Goal: Information Seeking & Learning: Learn about a topic

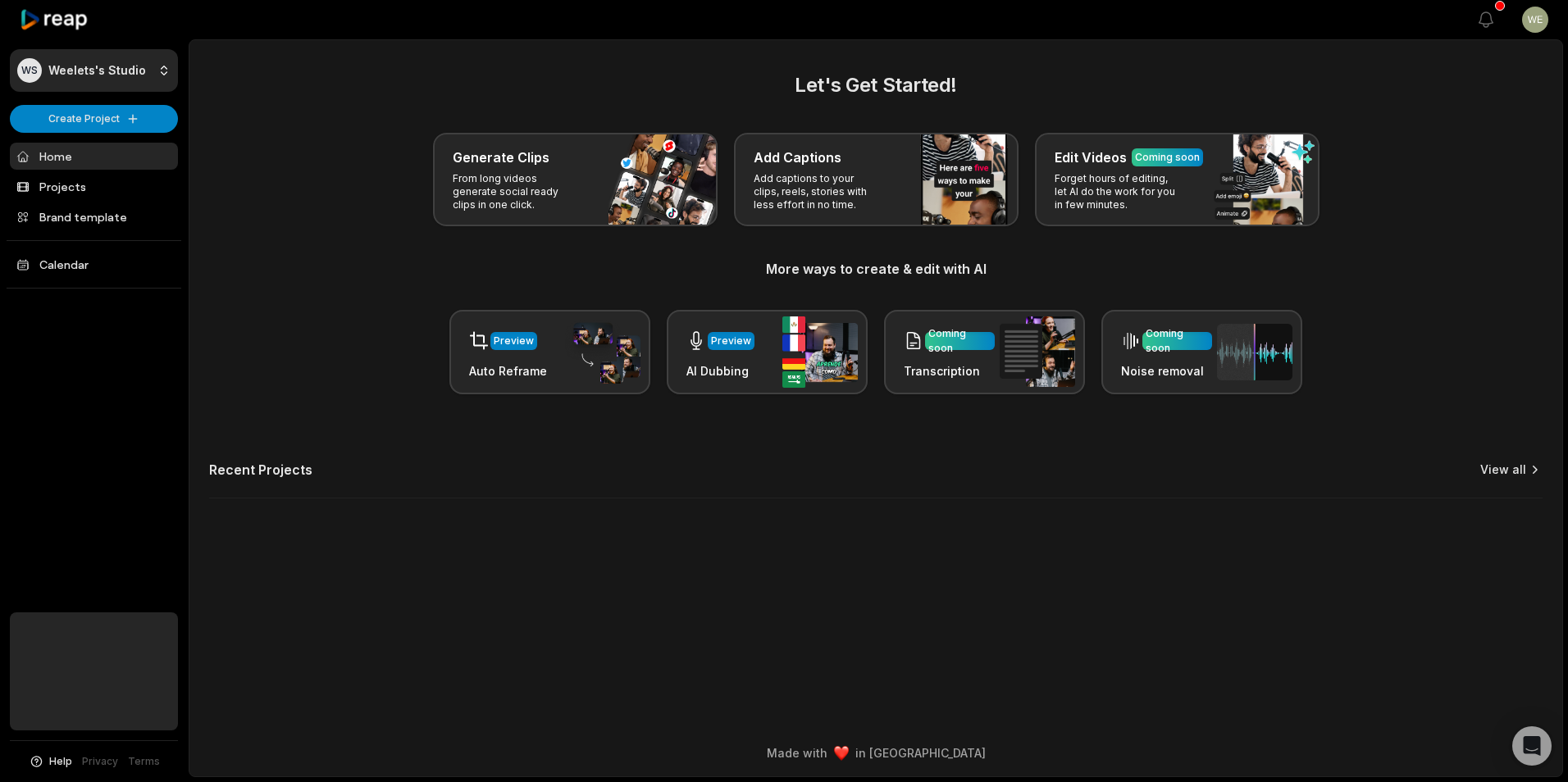
click at [1497, 467] on link "View all" at bounding box center [1503, 469] width 46 height 16
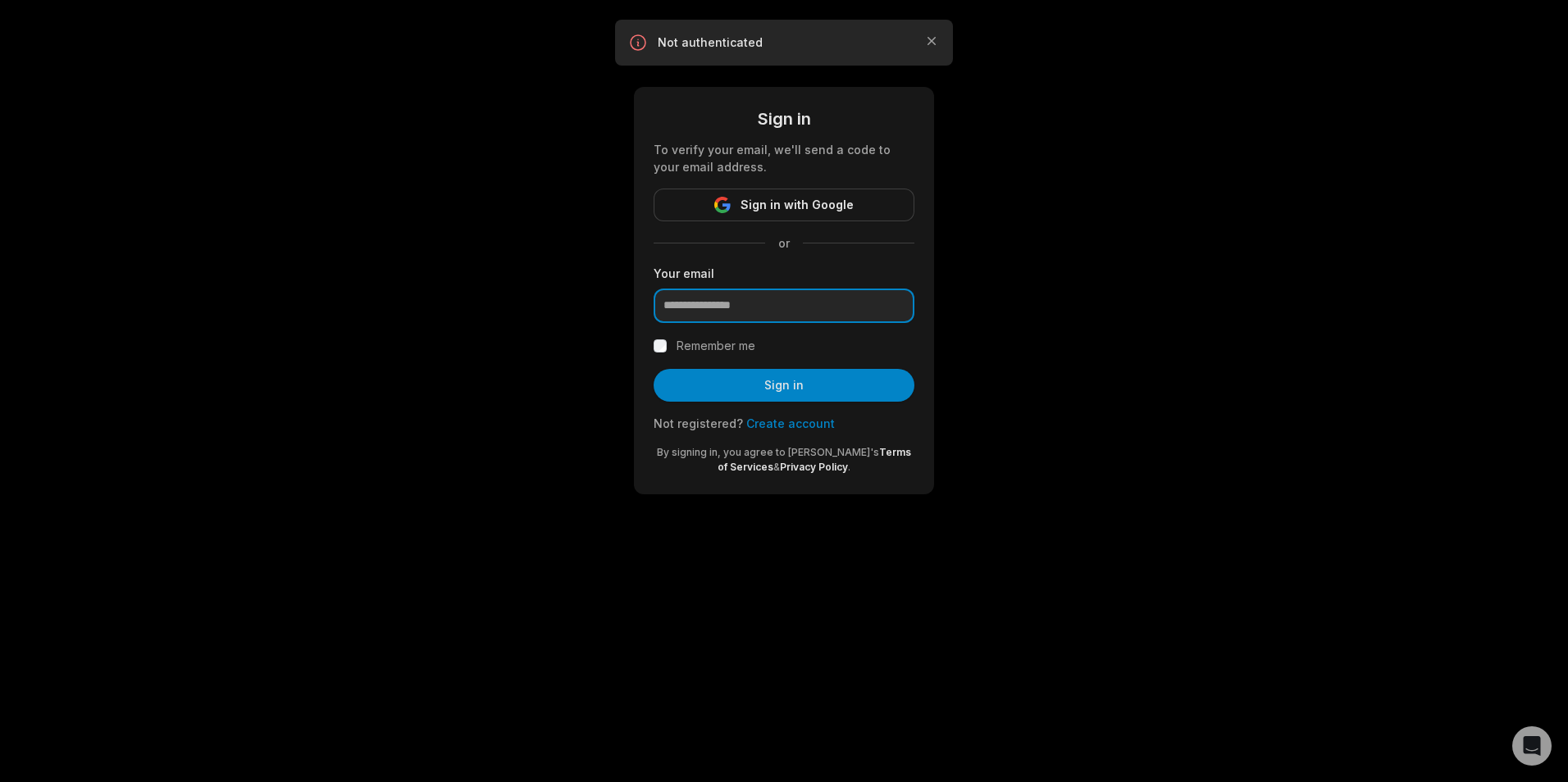
click at [789, 306] on input "email" at bounding box center [783, 306] width 260 height 35
type input "**********"
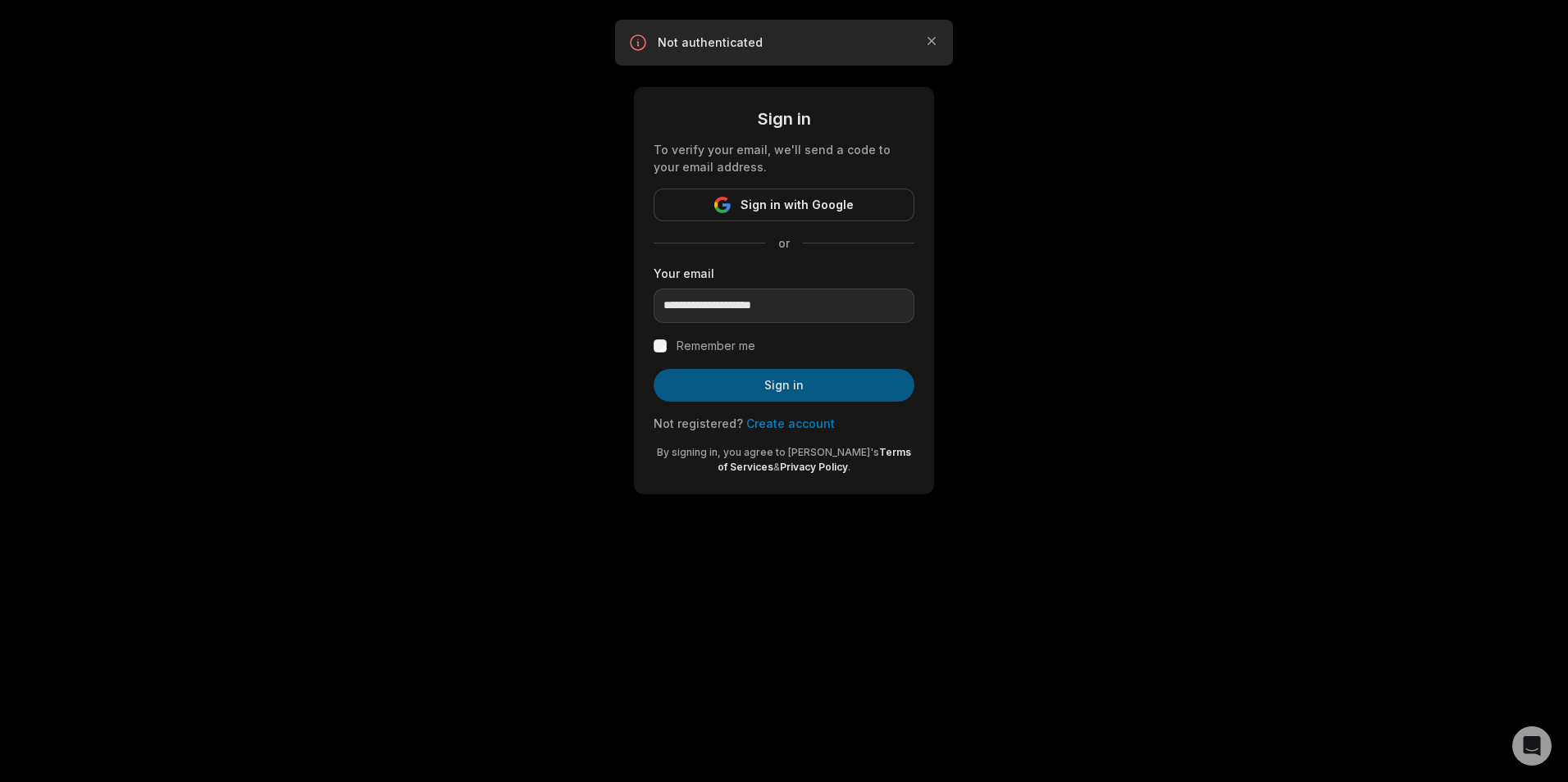
click at [786, 376] on button "Sign in" at bounding box center [783, 385] width 260 height 33
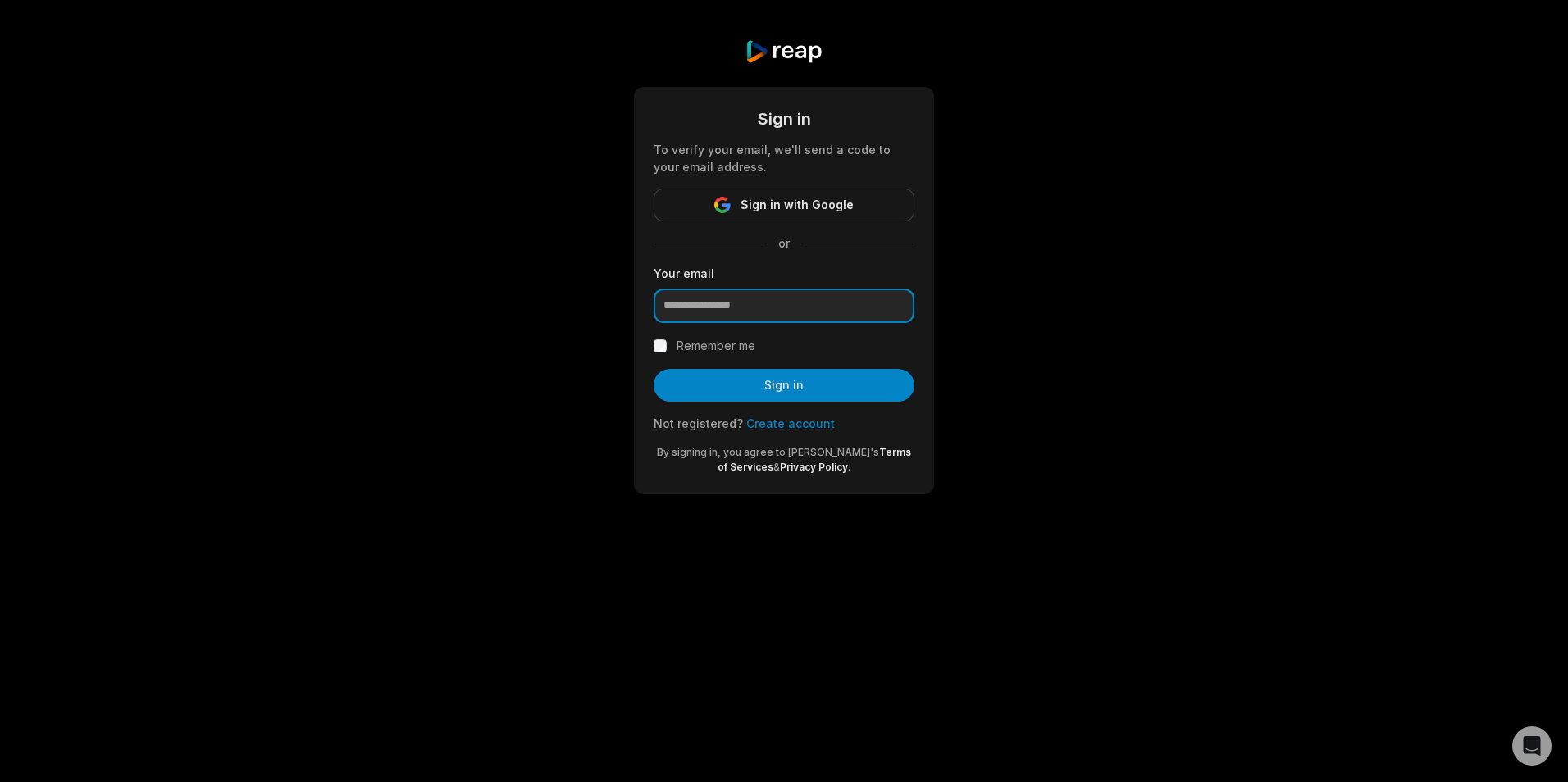
click at [798, 311] on input "email" at bounding box center [783, 306] width 260 height 35
type input "**********"
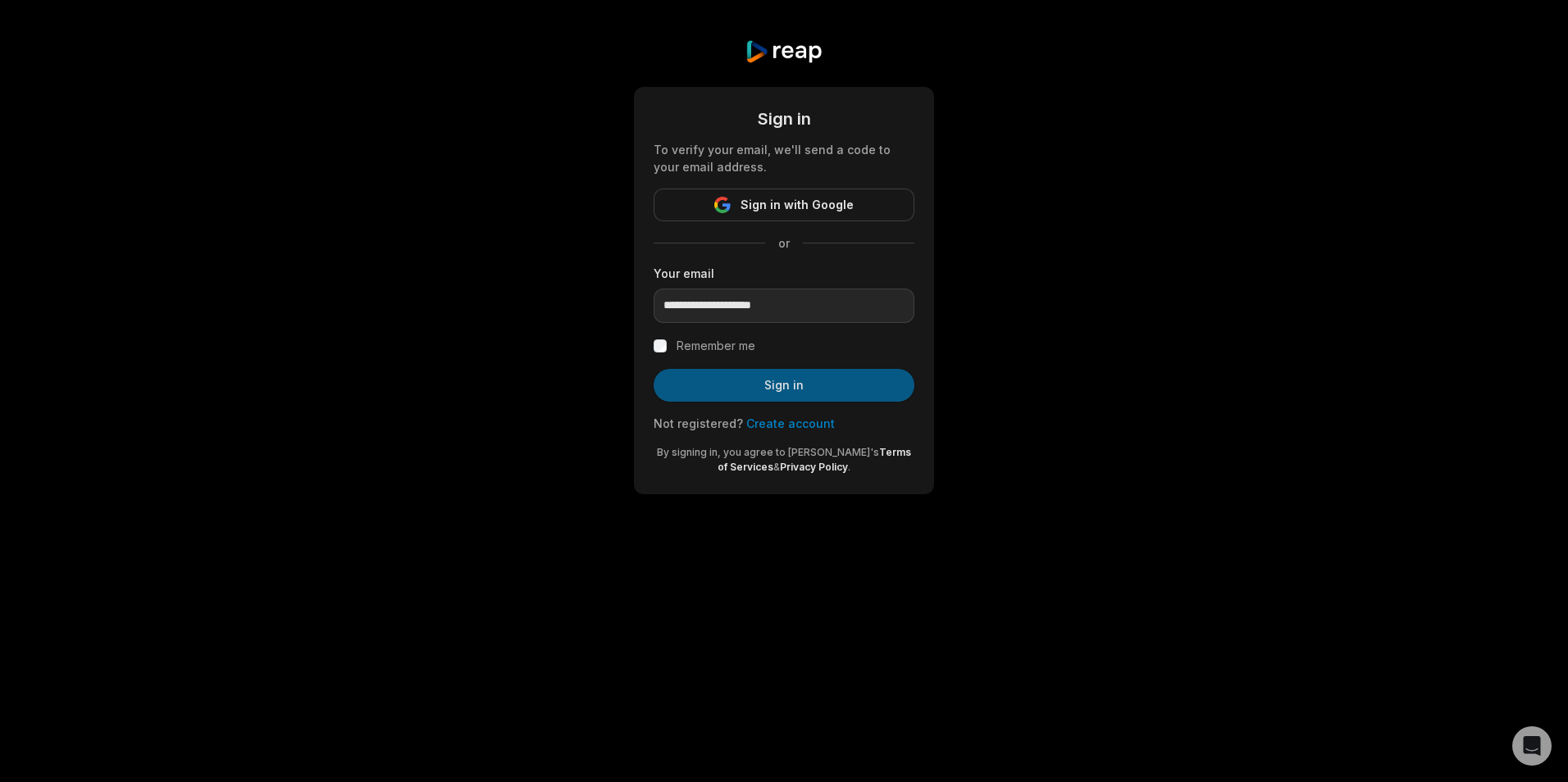
click at [781, 386] on button "Sign in" at bounding box center [783, 385] width 260 height 33
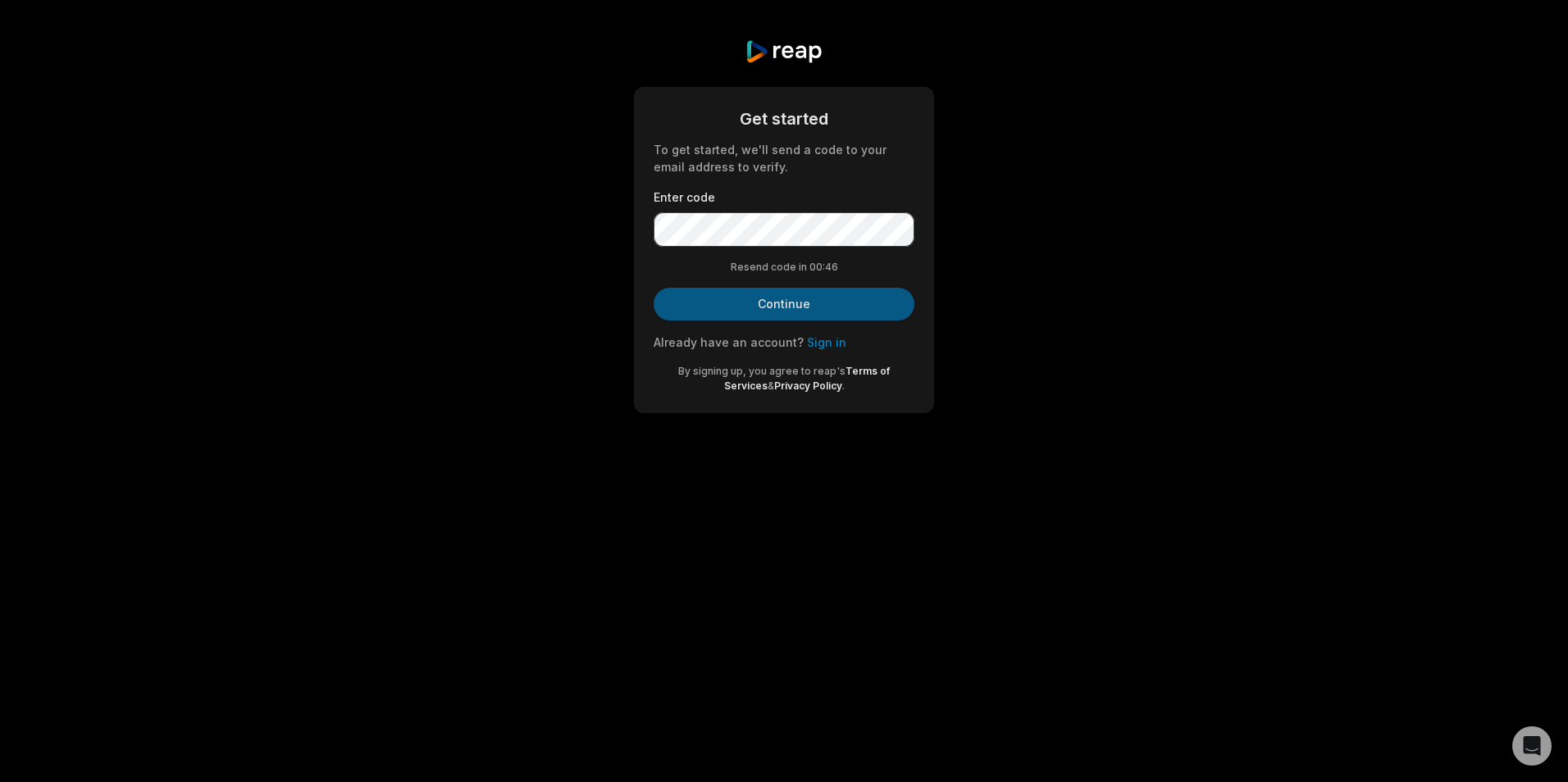
click at [791, 315] on button "Continue" at bounding box center [783, 304] width 260 height 33
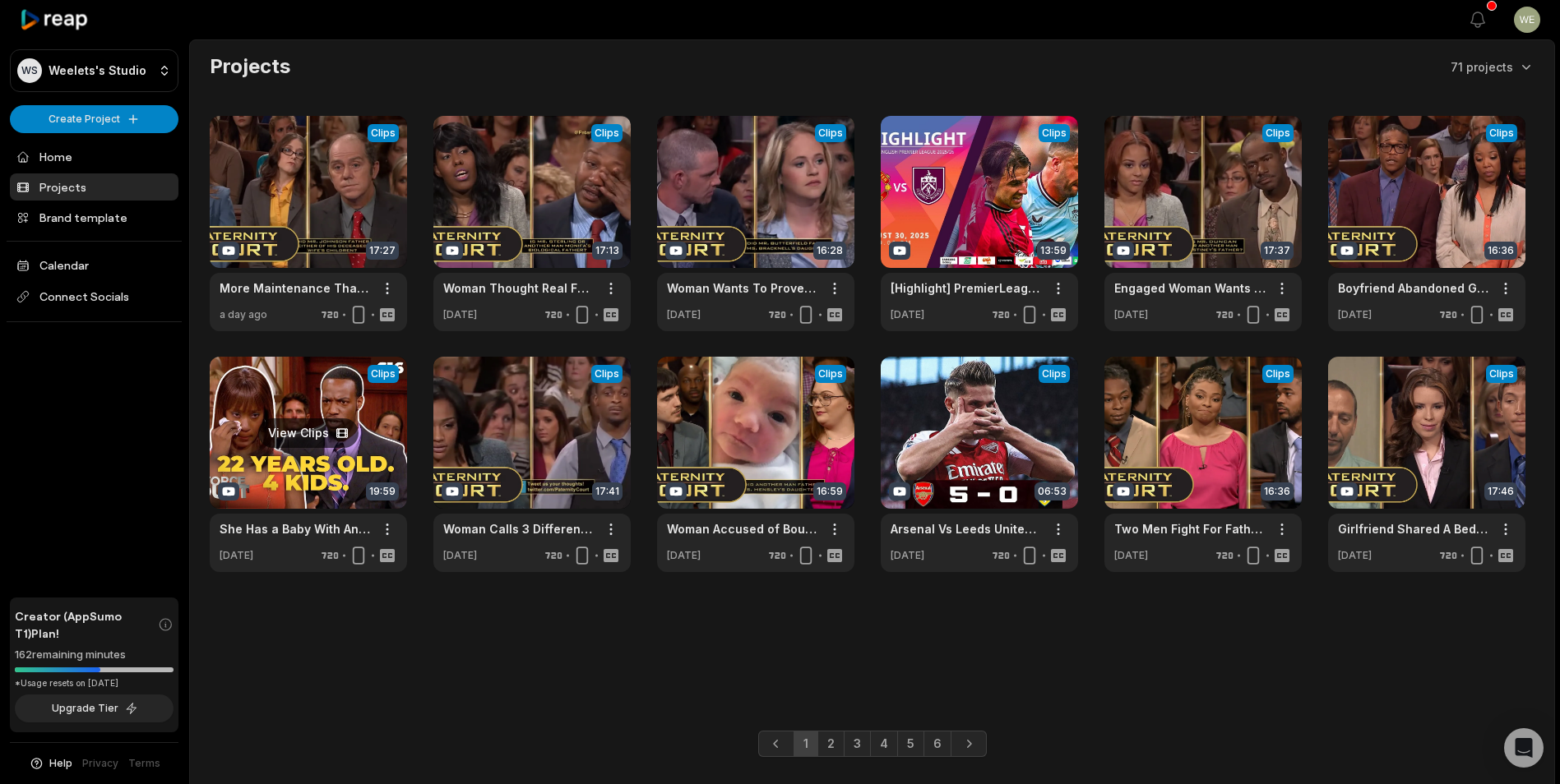
click at [338, 447] on link at bounding box center [308, 464] width 197 height 216
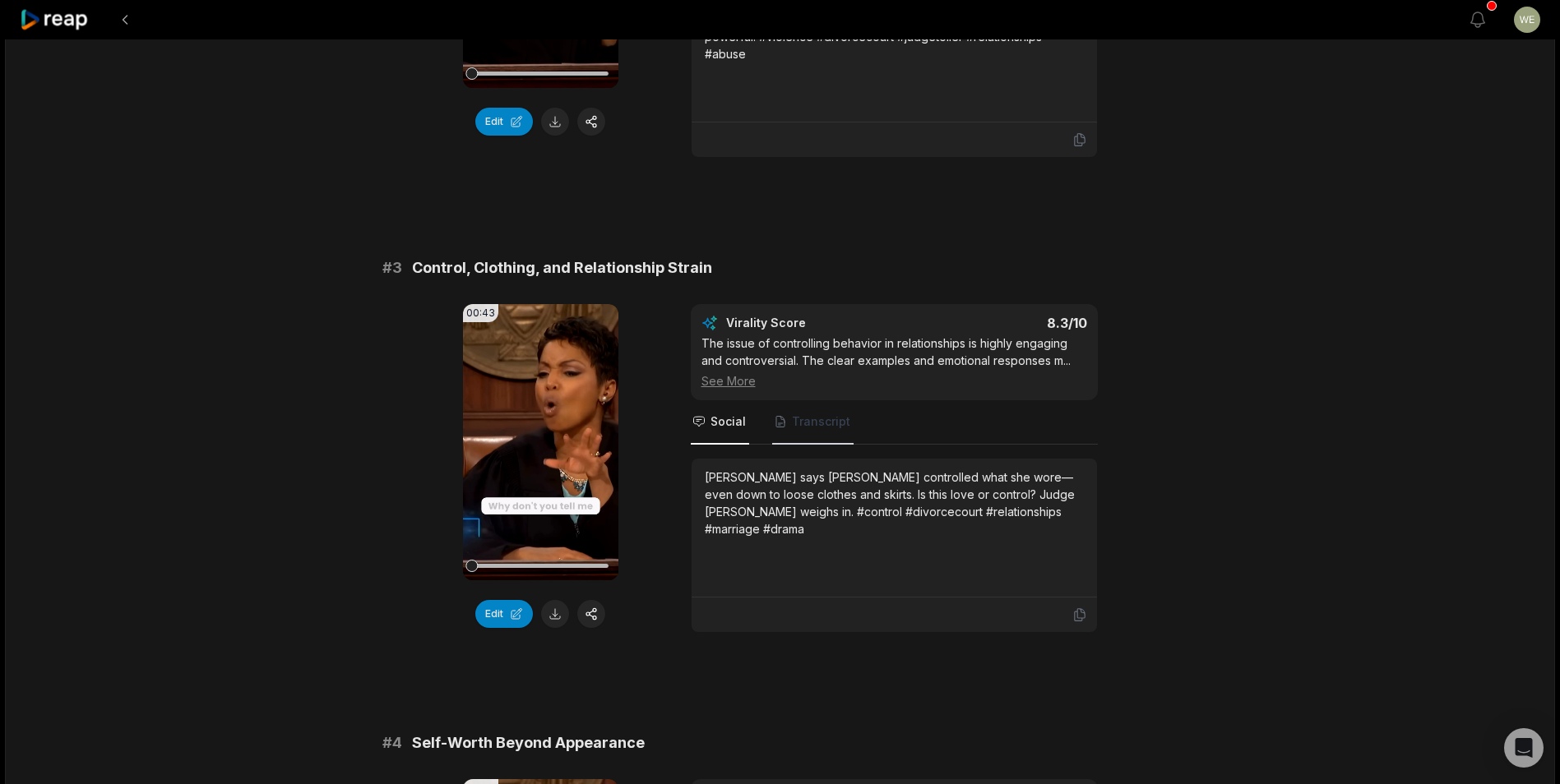
scroll to position [986, 0]
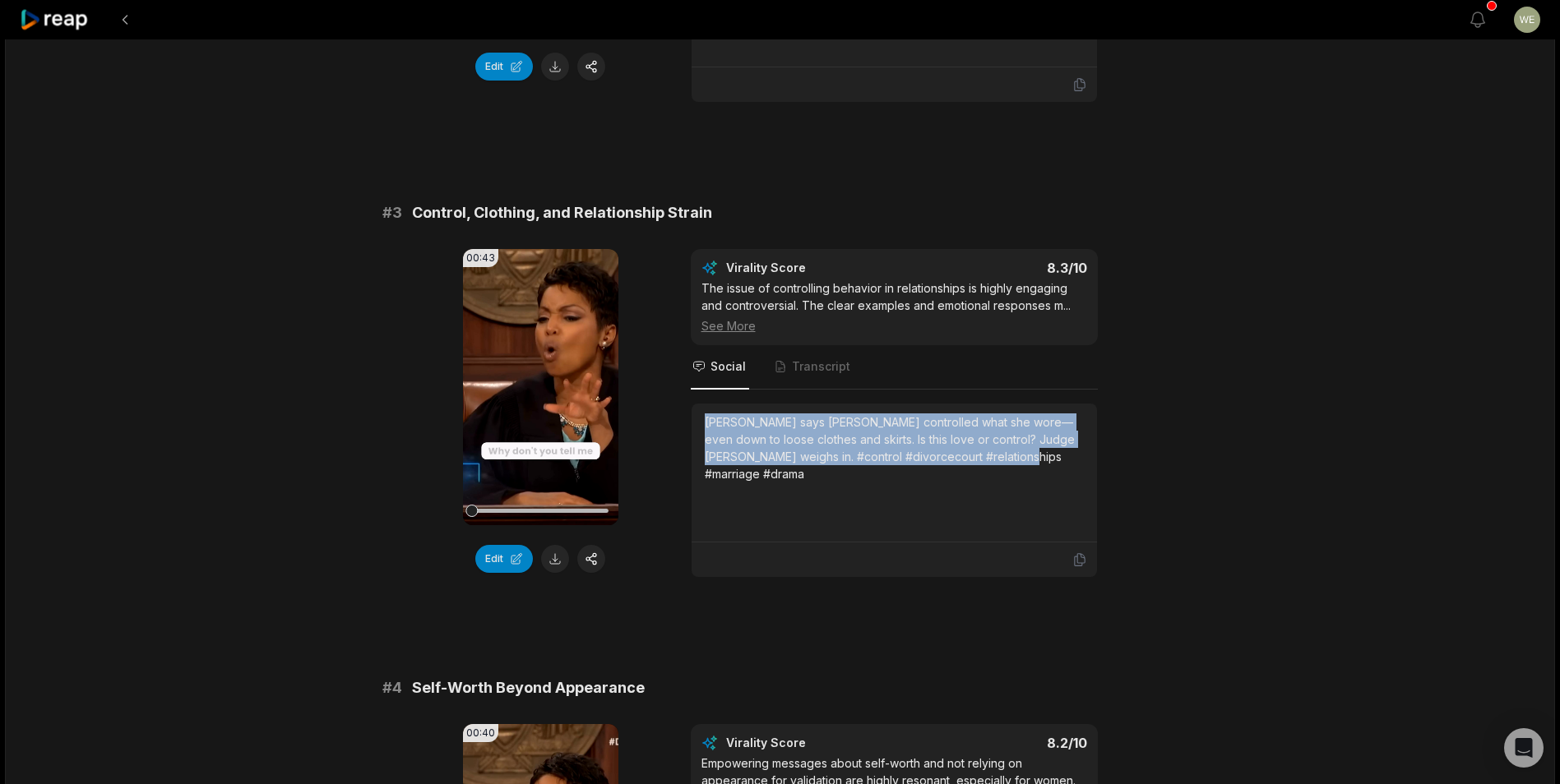
drag, startPoint x: 705, startPoint y: 425, endPoint x: 1041, endPoint y: 459, distance: 337.7
click at [1041, 459] on div "[PERSON_NAME] says [PERSON_NAME] controlled what she wore—even down to loose cl…" at bounding box center [894, 447] width 379 height 69
drag, startPoint x: 1041, startPoint y: 459, endPoint x: 846, endPoint y: 431, distance: 197.0
copy div "[PERSON_NAME] says [PERSON_NAME] controlled what she wore—even down to loose cl…"
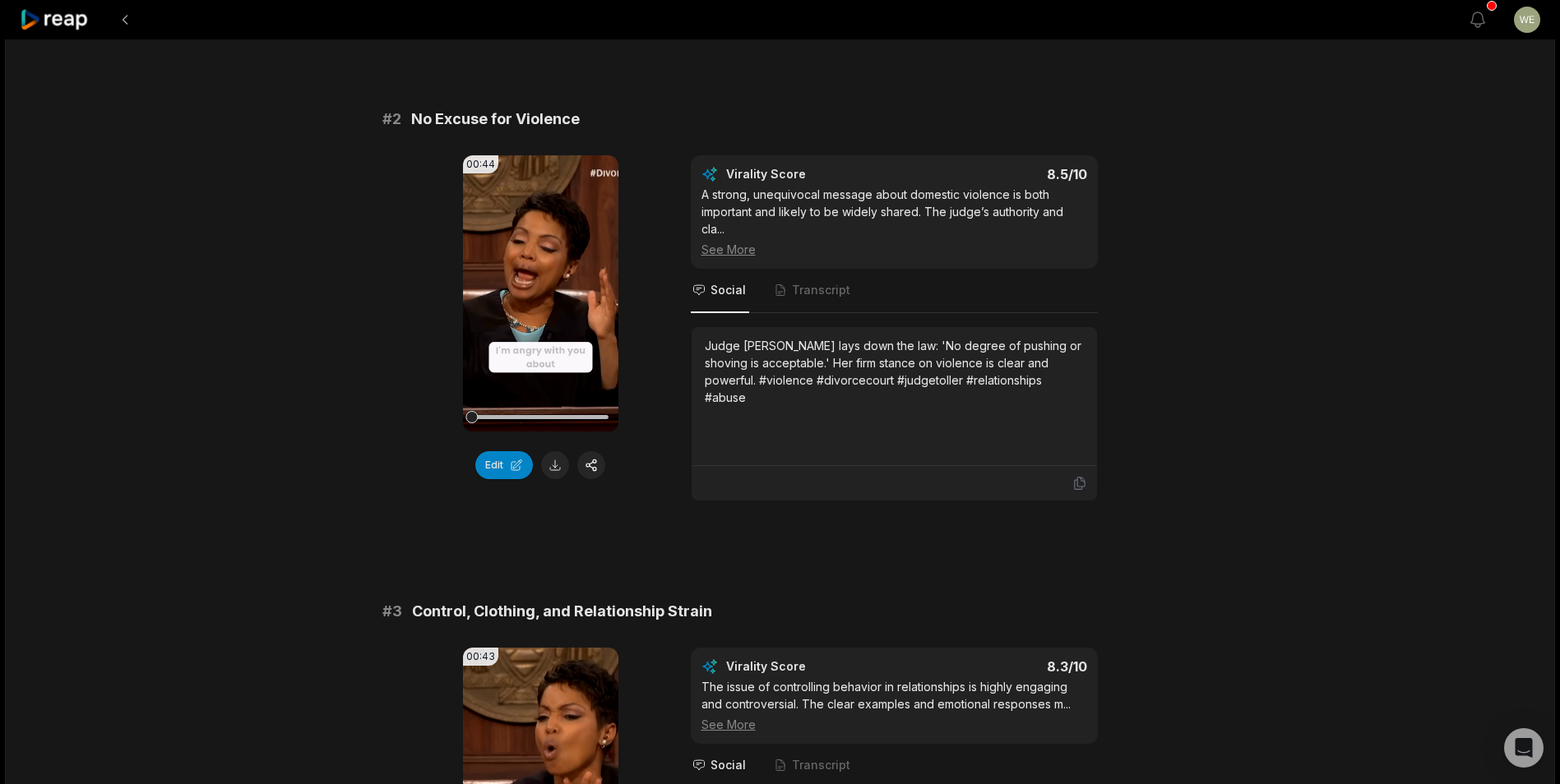
scroll to position [341, 0]
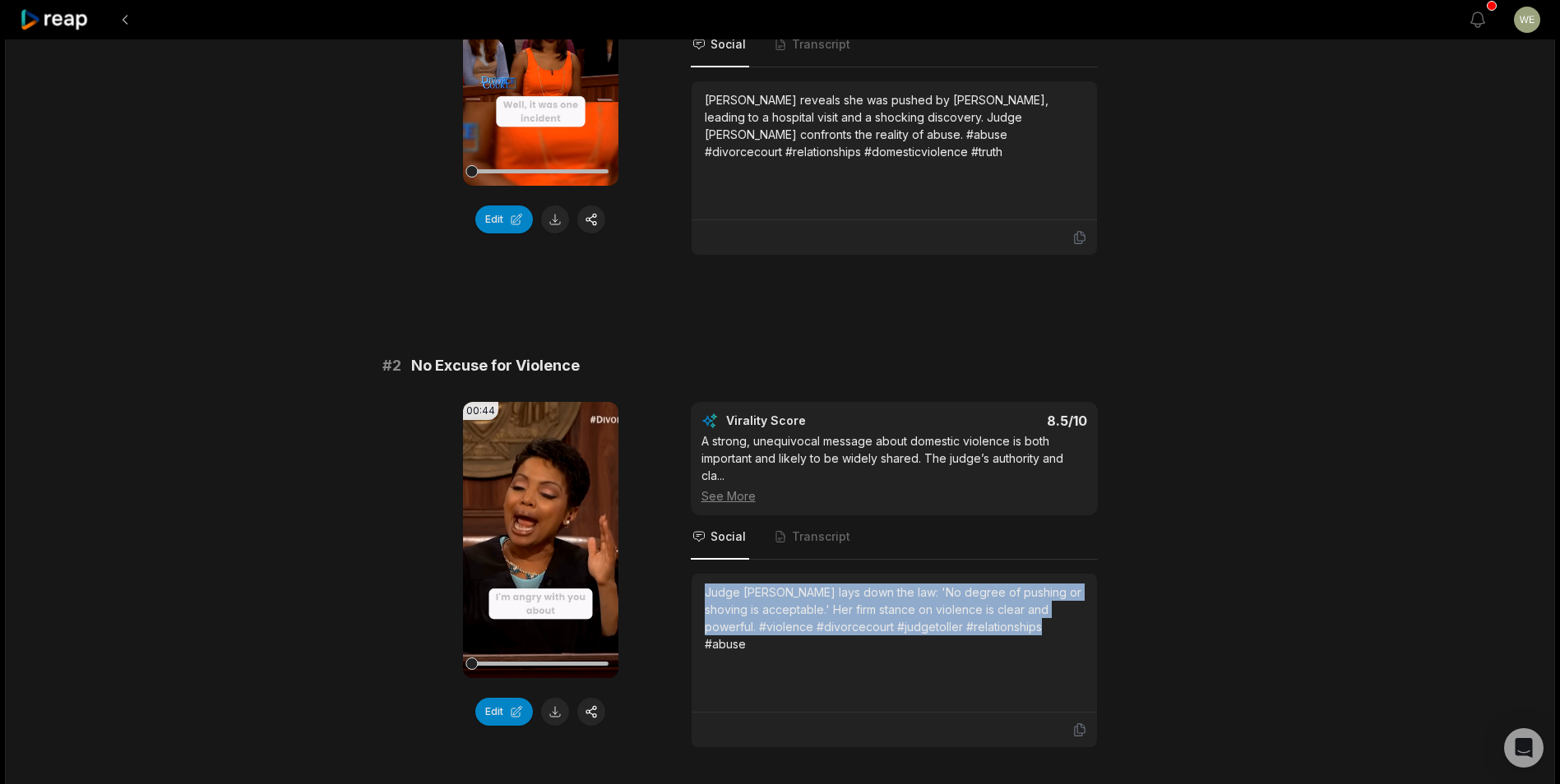
drag, startPoint x: 702, startPoint y: 592, endPoint x: 1086, endPoint y: 628, distance: 385.7
click at [1086, 628] on div "Judge [PERSON_NAME] lays down the law: 'No degree of pushing or shoving is acce…" at bounding box center [894, 643] width 406 height 139
drag, startPoint x: 1086, startPoint y: 628, endPoint x: 951, endPoint y: 618, distance: 135.4
copy div "Judge [PERSON_NAME] lays down the law: 'No degree of pushing or shoving is acce…"
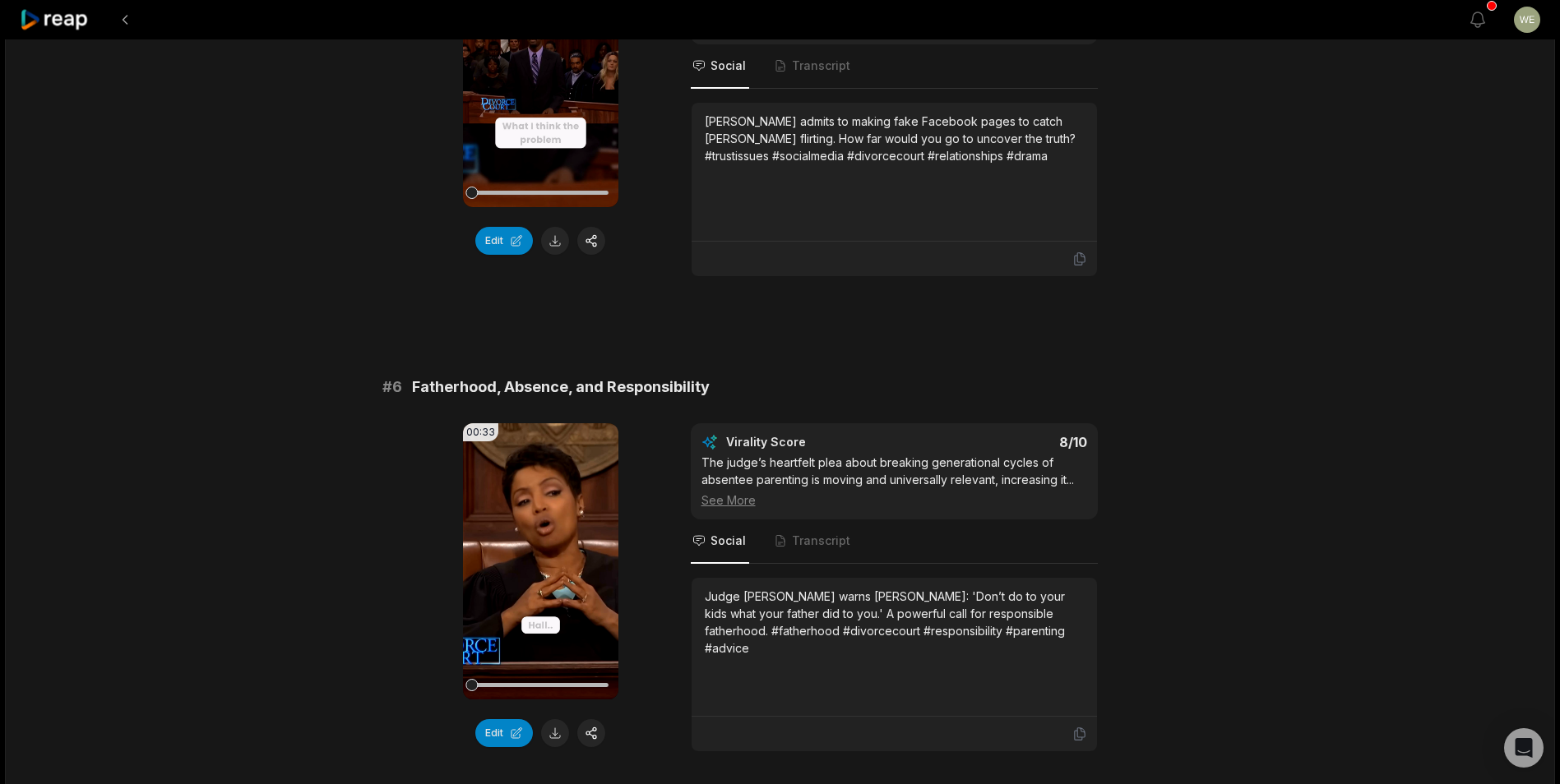
scroll to position [2301, 0]
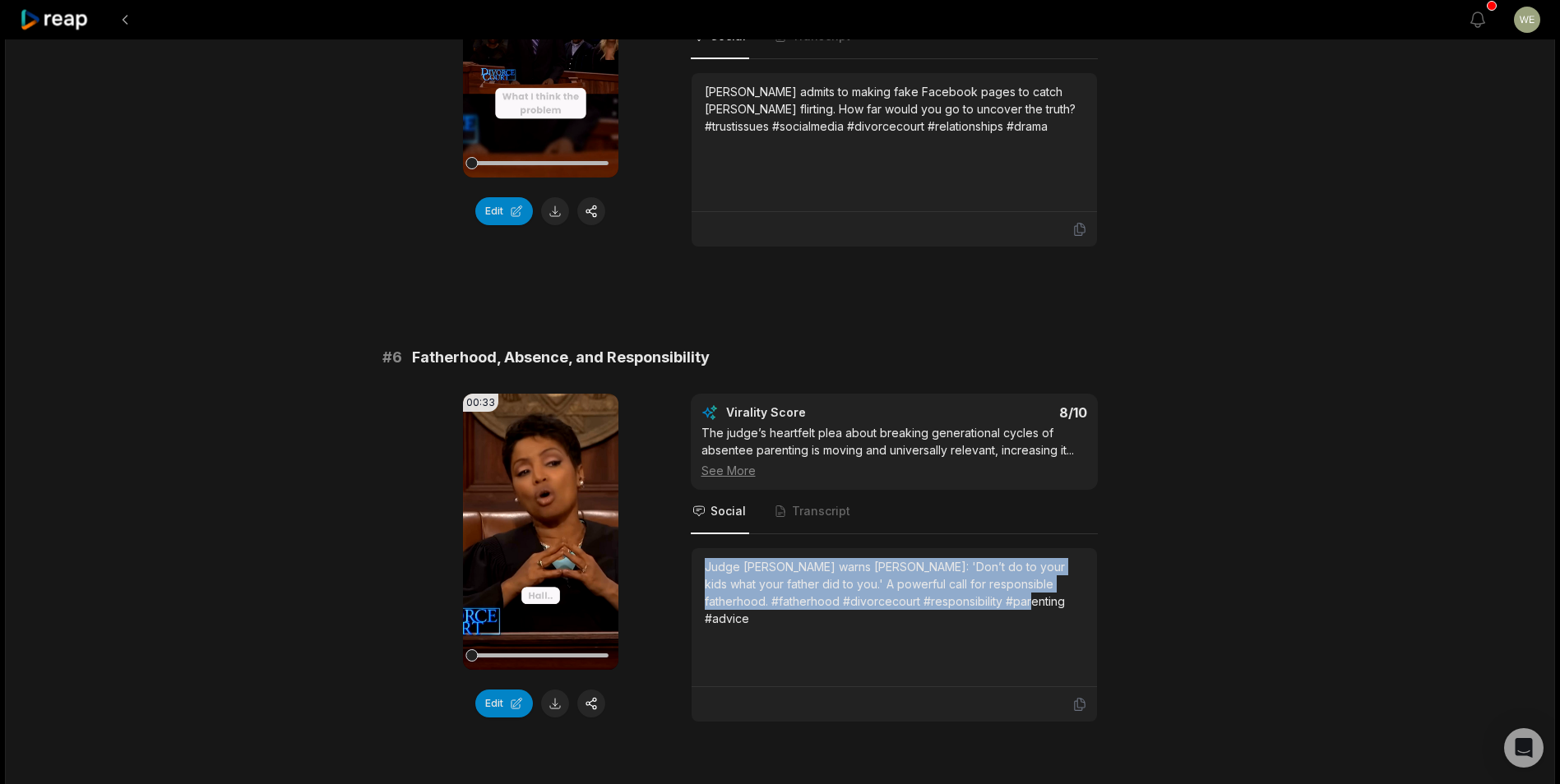
drag, startPoint x: 706, startPoint y: 551, endPoint x: 971, endPoint y: 596, distance: 268.8
click at [971, 596] on div "Judge [PERSON_NAME] warns [PERSON_NAME]: 'Don’t do to your kids what your fathe…" at bounding box center [894, 617] width 379 height 118
drag, startPoint x: 971, startPoint y: 596, endPoint x: 878, endPoint y: 571, distance: 96.3
copy div "Judge [PERSON_NAME] warns [PERSON_NAME]: 'Don’t do to your kids what your fathe…"
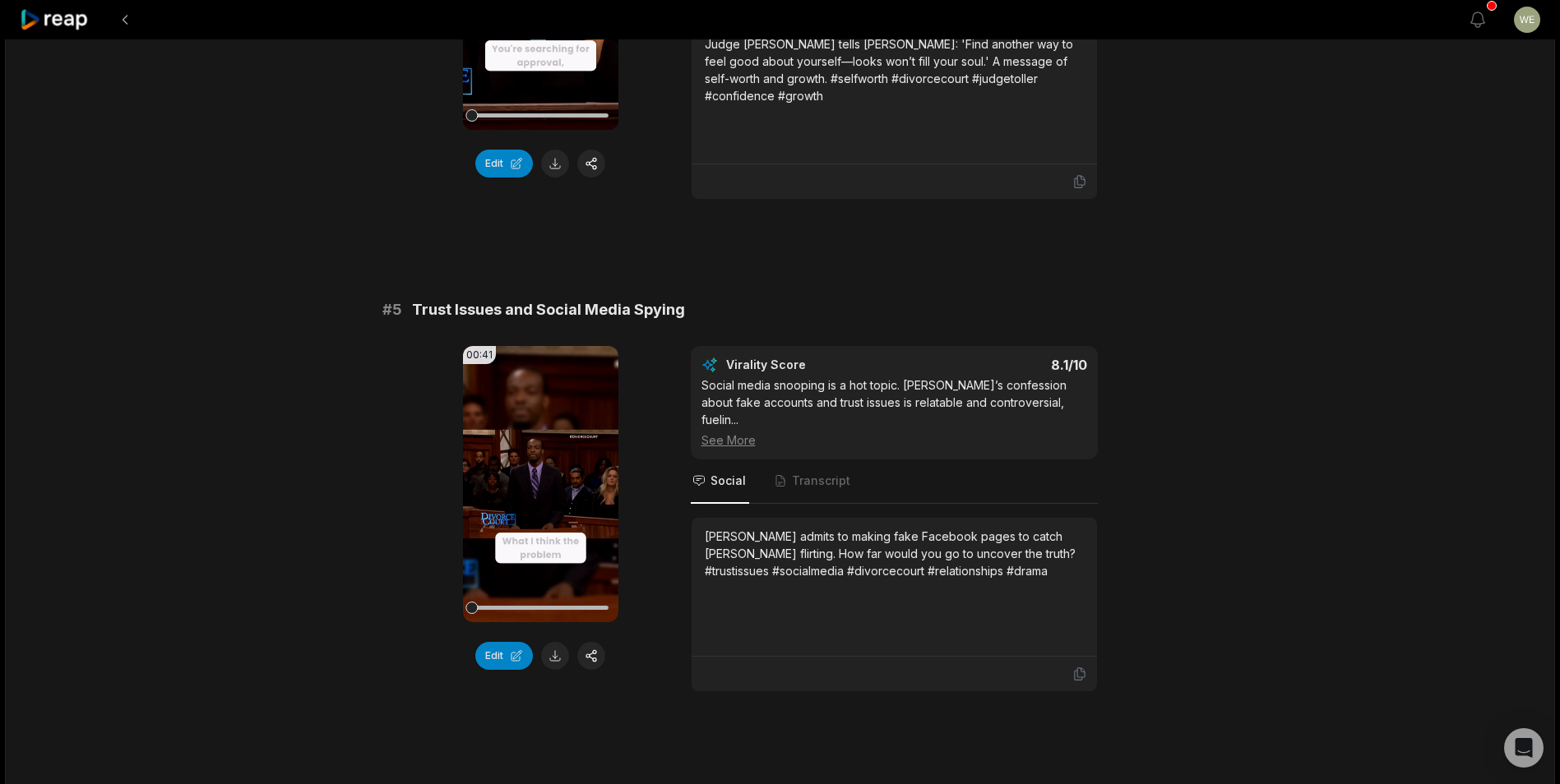
scroll to position [1972, 0]
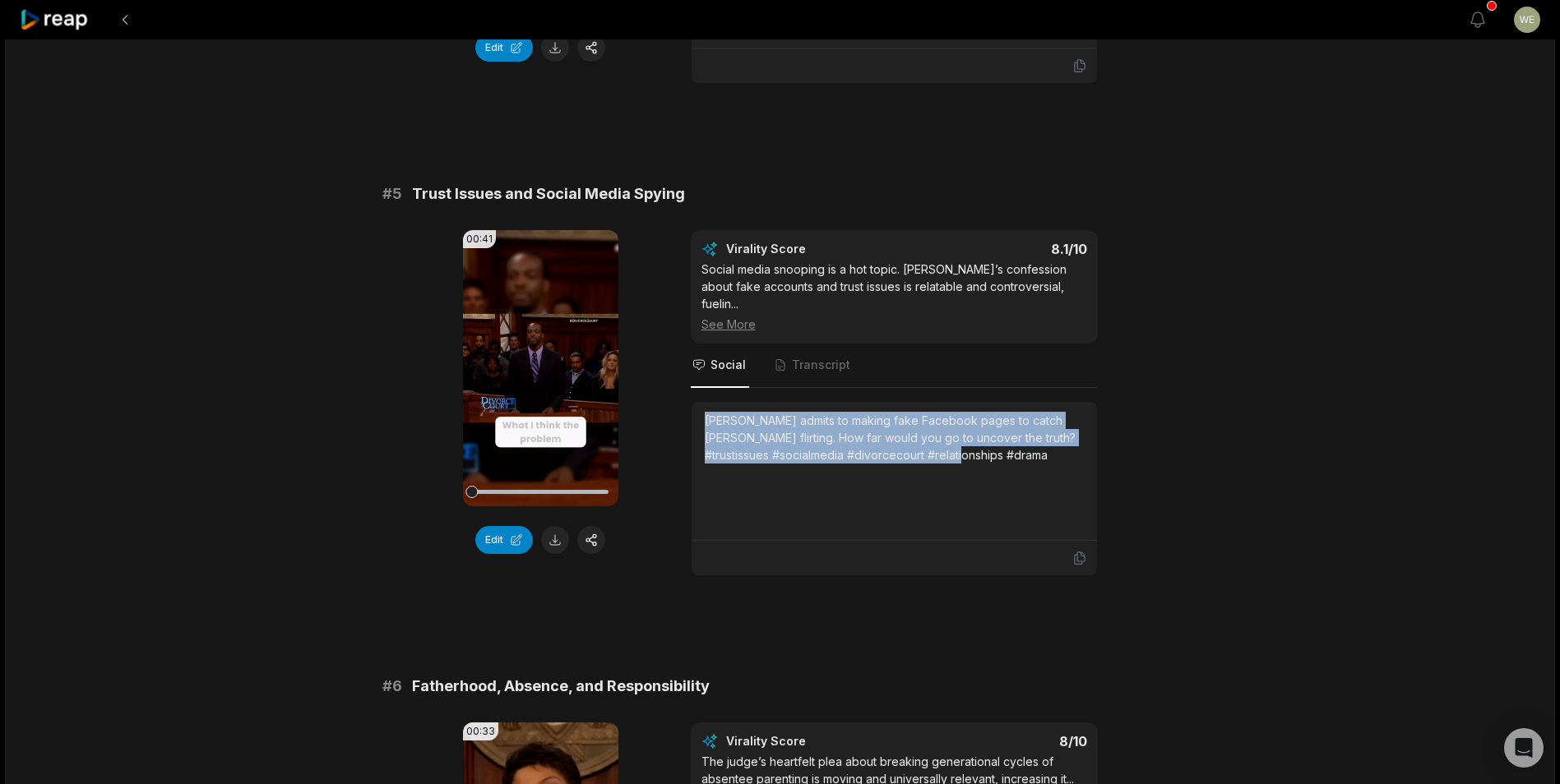
drag, startPoint x: 702, startPoint y: 400, endPoint x: 1046, endPoint y: 459, distance: 349.0
click at [1046, 459] on div "[PERSON_NAME] admits to making fake Facebook pages to catch [PERSON_NAME] flirt…" at bounding box center [894, 471] width 406 height 139
drag, startPoint x: 1046, startPoint y: 459, endPoint x: 916, endPoint y: 434, distance: 132.4
copy div "[PERSON_NAME] admits to making fake Facebook pages to catch [PERSON_NAME] flirt…"
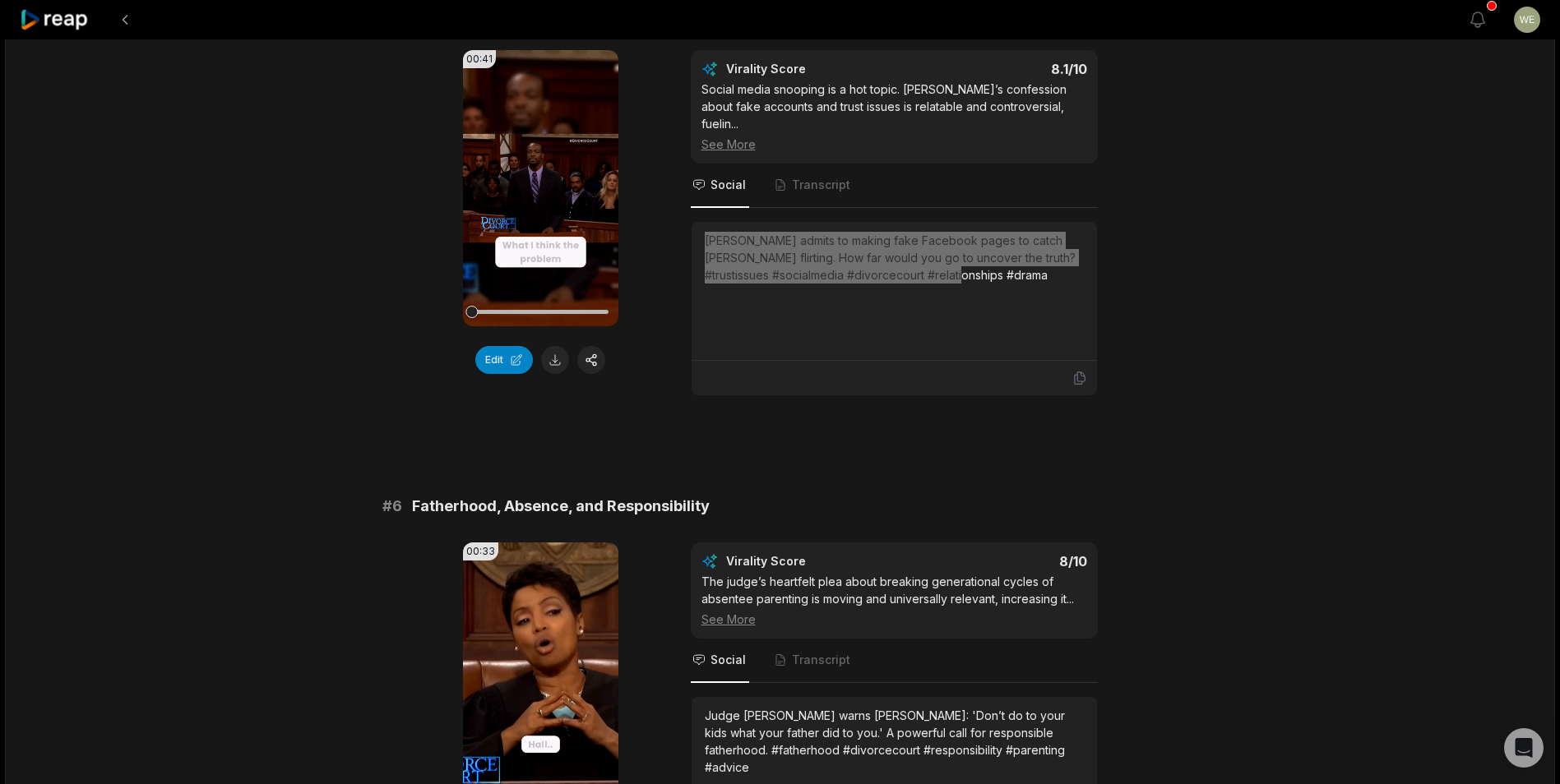
scroll to position [2301, 0]
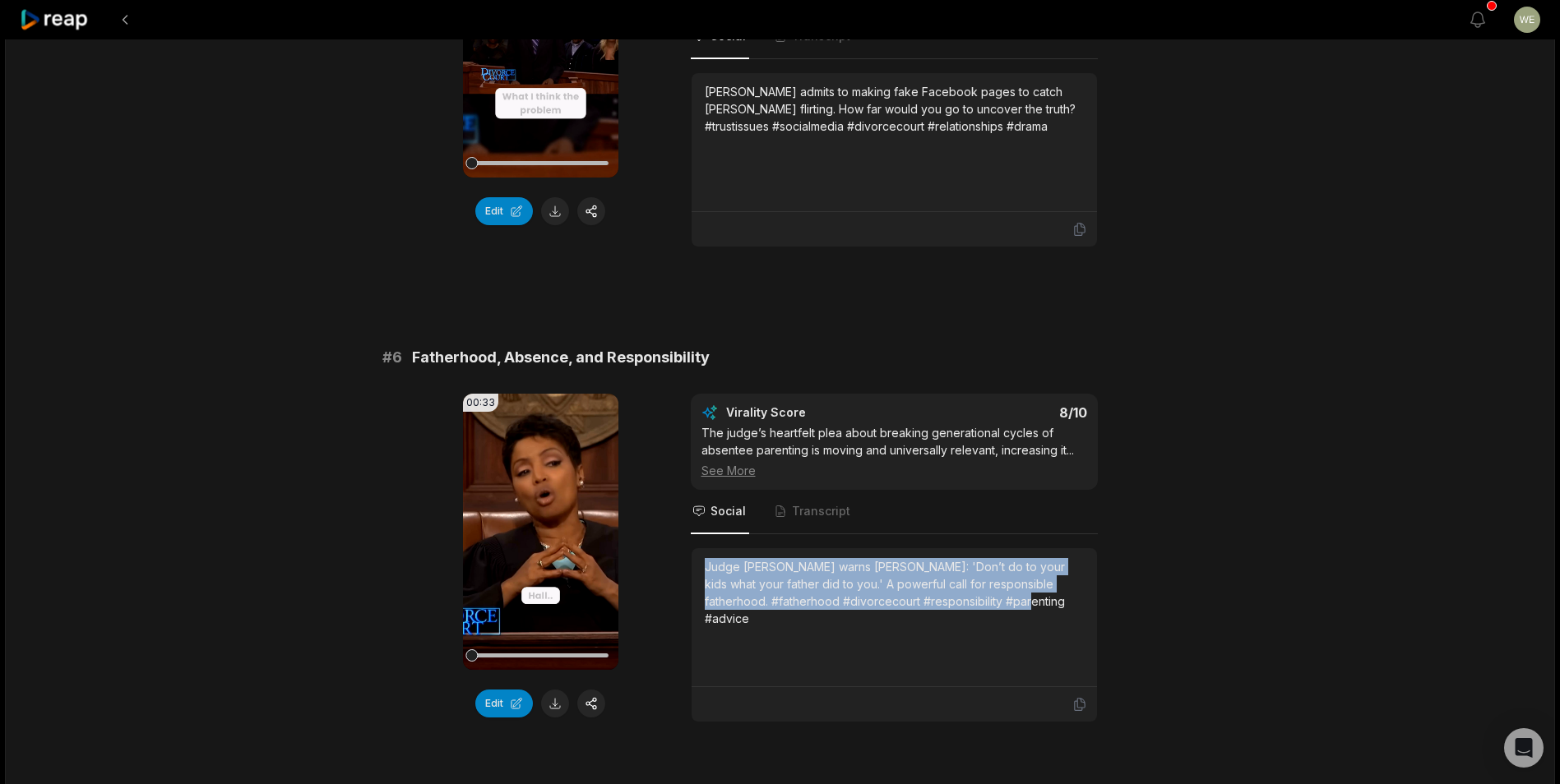
drag, startPoint x: 706, startPoint y: 549, endPoint x: 1043, endPoint y: 599, distance: 340.7
click at [1043, 599] on div "Judge [PERSON_NAME] warns [PERSON_NAME]: 'Don’t do to your kids what your fathe…" at bounding box center [894, 617] width 379 height 118
copy div "Judge [PERSON_NAME] warns [PERSON_NAME]: 'Don’t do to your kids what your fathe…"
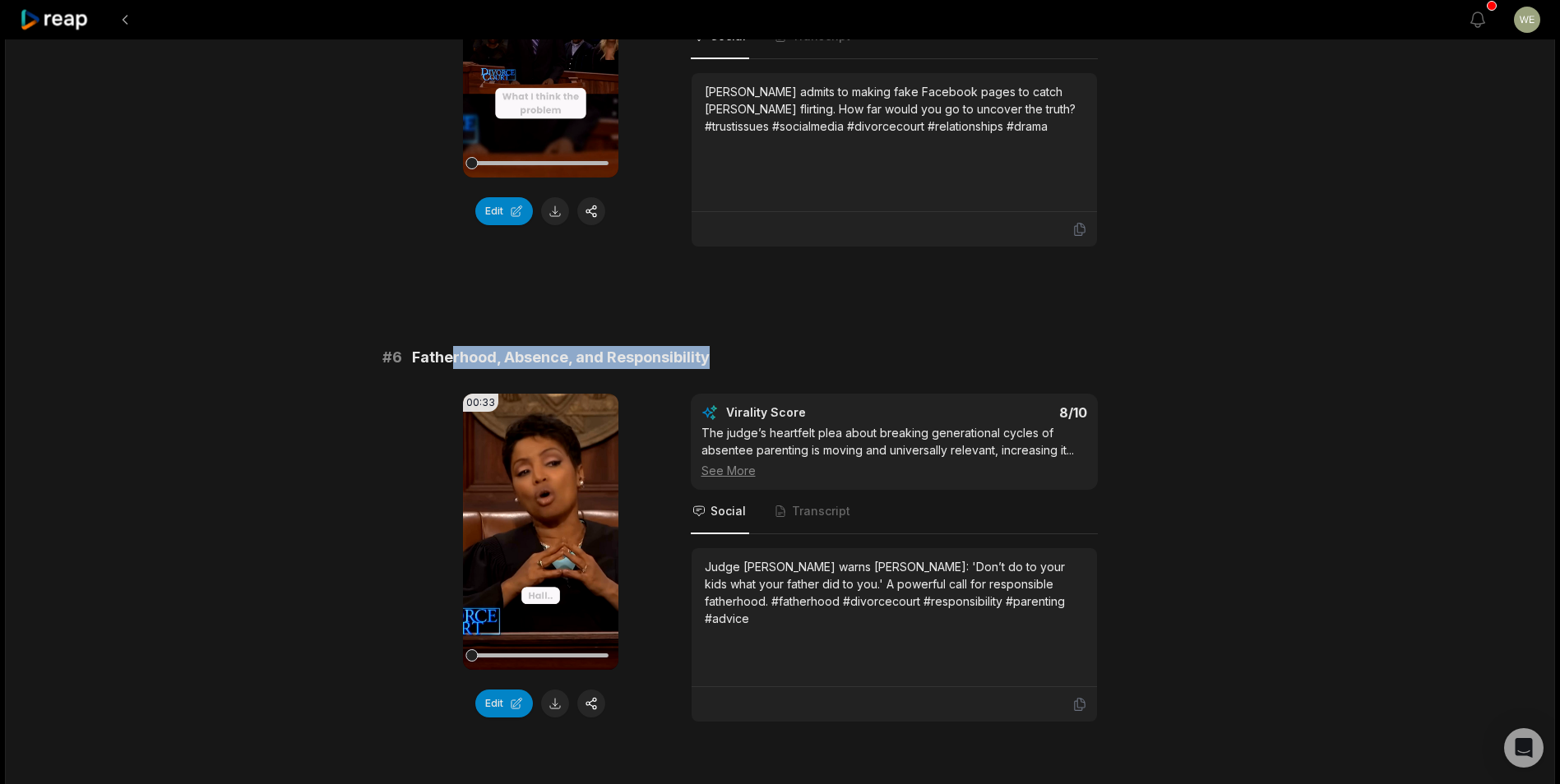
drag, startPoint x: 726, startPoint y: 346, endPoint x: 447, endPoint y: 343, distance: 279.0
click at [447, 346] on div "# 6 Fatherhood, Absence, and Responsibility" at bounding box center [780, 357] width 796 height 23
click at [515, 346] on span "Fatherhood, Absence, and Responsibility" at bounding box center [561, 357] width 298 height 23
drag, startPoint x: 409, startPoint y: 342, endPoint x: 801, endPoint y: 331, distance: 392.2
click at [801, 346] on div "# 6 Fatherhood, Absence, and Responsibility" at bounding box center [780, 357] width 796 height 23
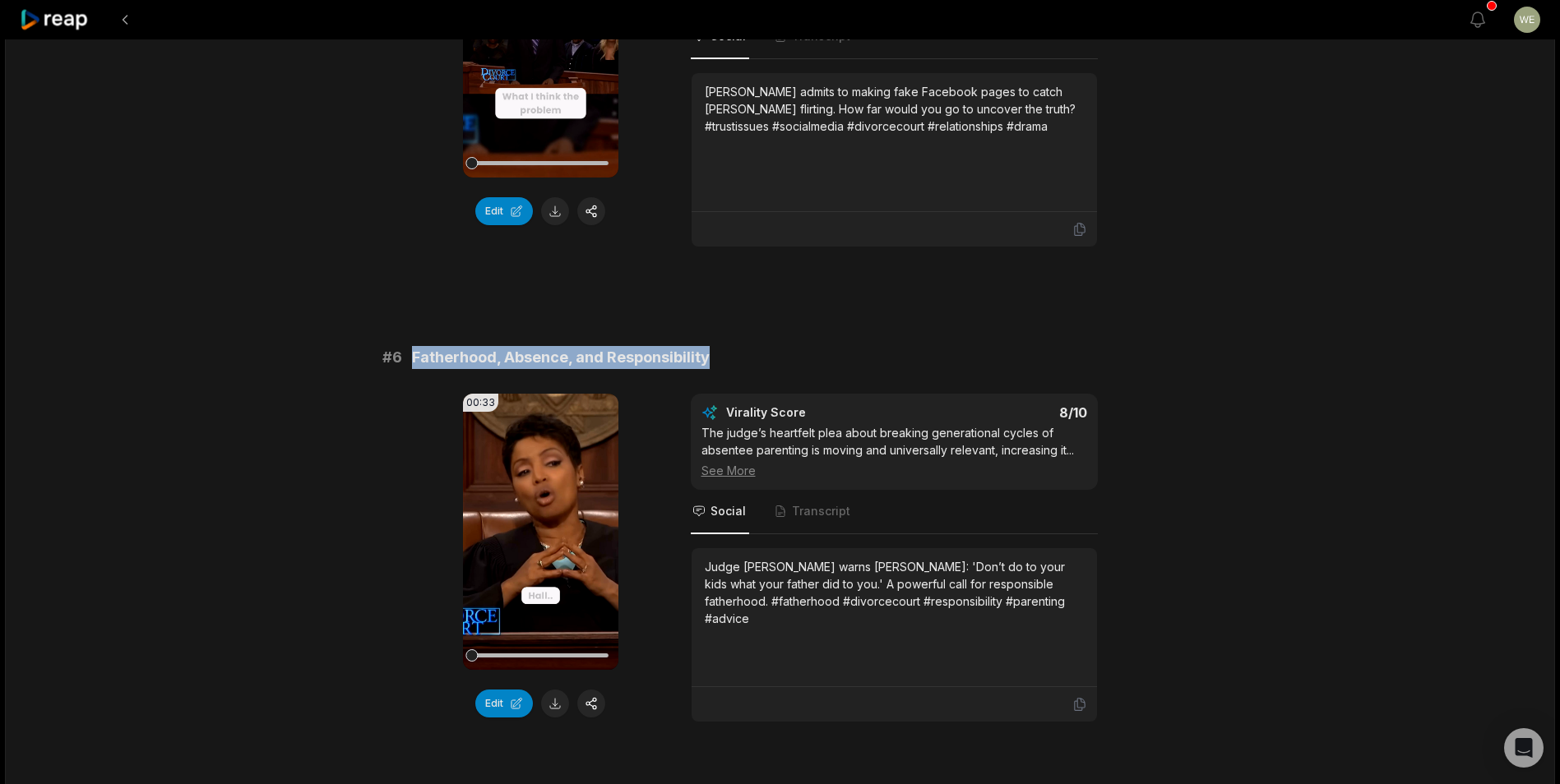
copy span "Fatherhood, Absence, and Responsibility"
click at [1251, 197] on div "20:00 She Has a Baby With Another Man! | [PERSON_NAME] vs. [PERSON_NAME] | Divo…" at bounding box center [780, 259] width 1550 height 5043
